Goal: Use online tool/utility: Utilize a website feature to perform a specific function

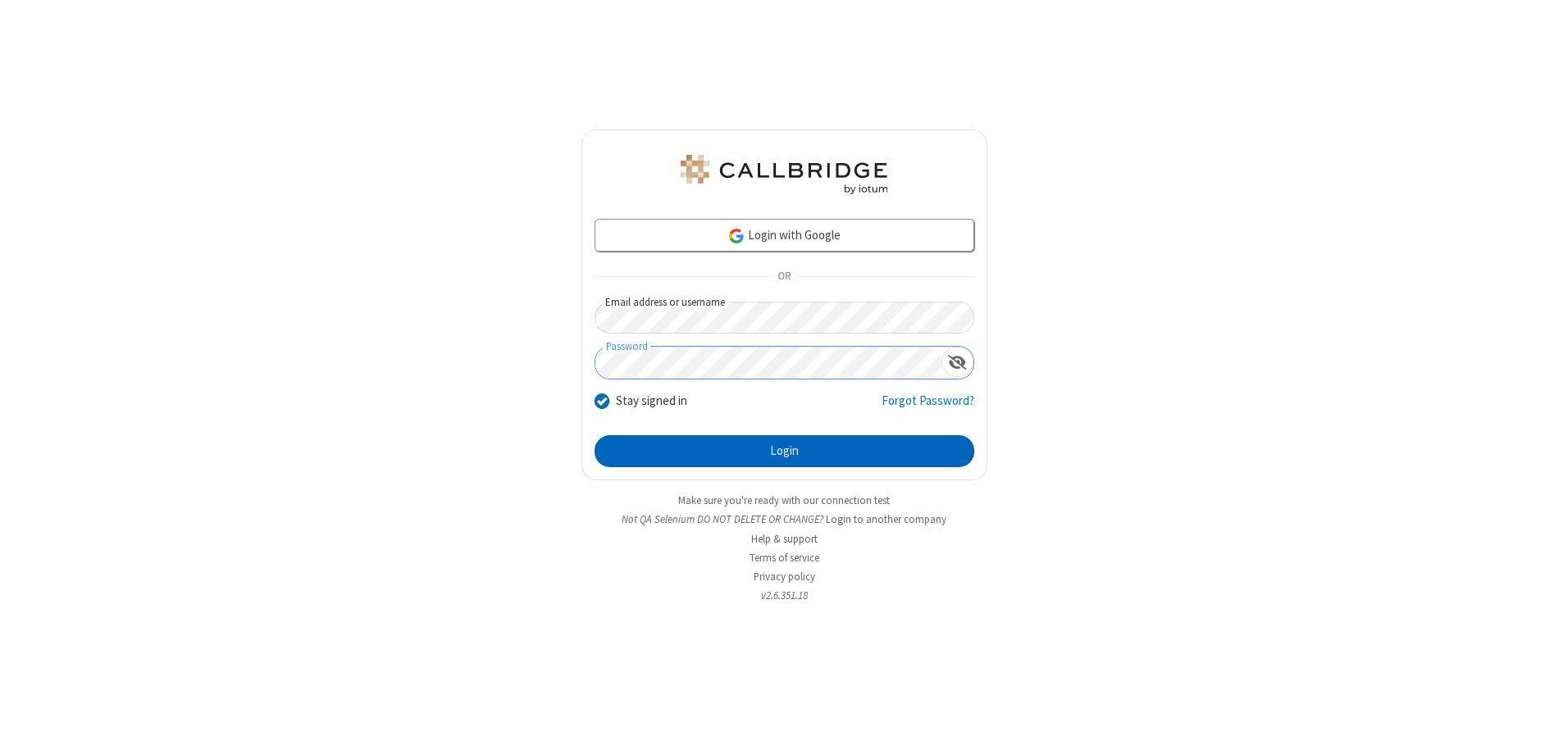
click at [784, 451] on button "Login" at bounding box center [784, 451] width 380 height 33
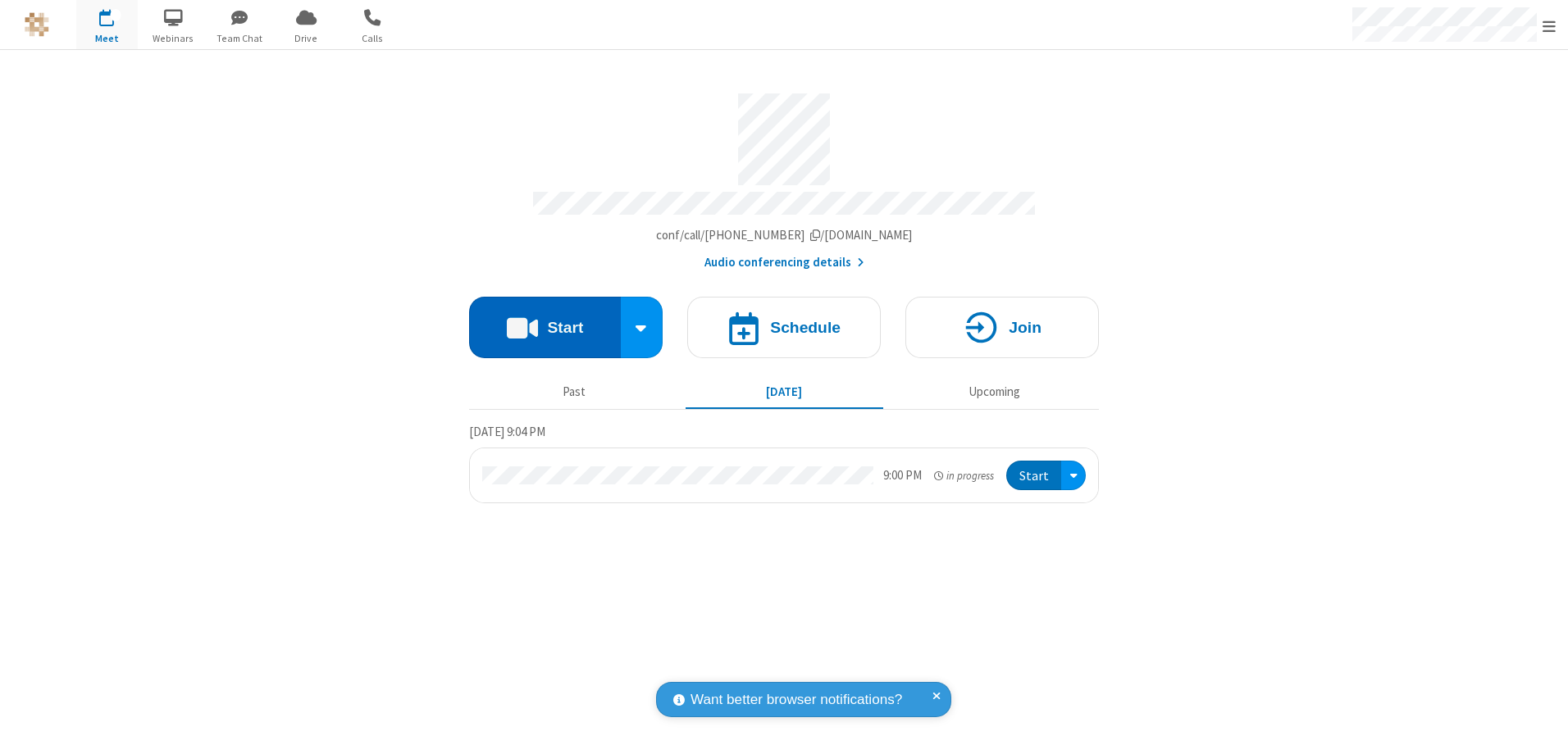
click at [544, 321] on button "Start" at bounding box center [544, 328] width 152 height 61
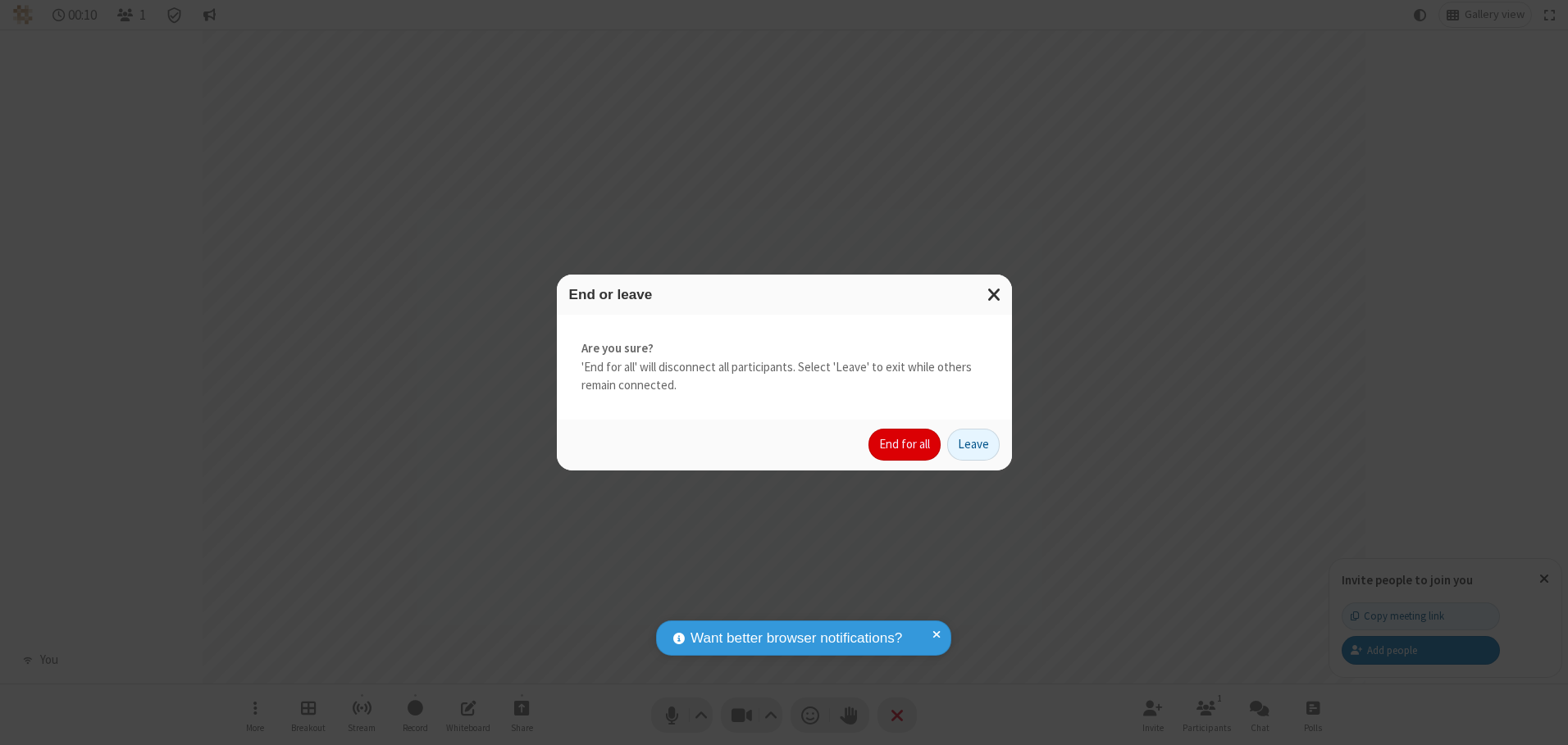
click at [905, 444] on button "End for all" at bounding box center [904, 444] width 72 height 33
